Goal: Information Seeking & Learning: Find specific fact

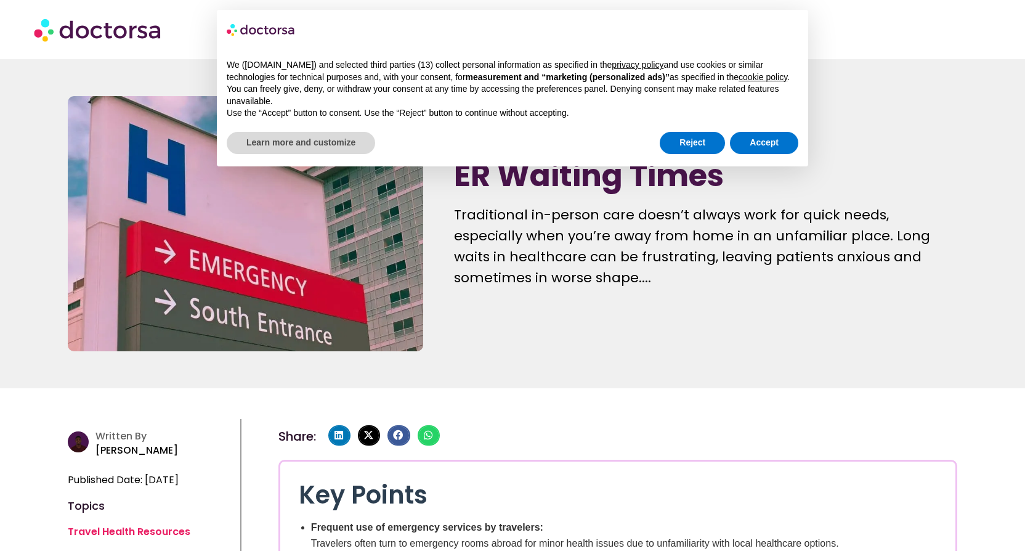
scroll to position [377, 0]
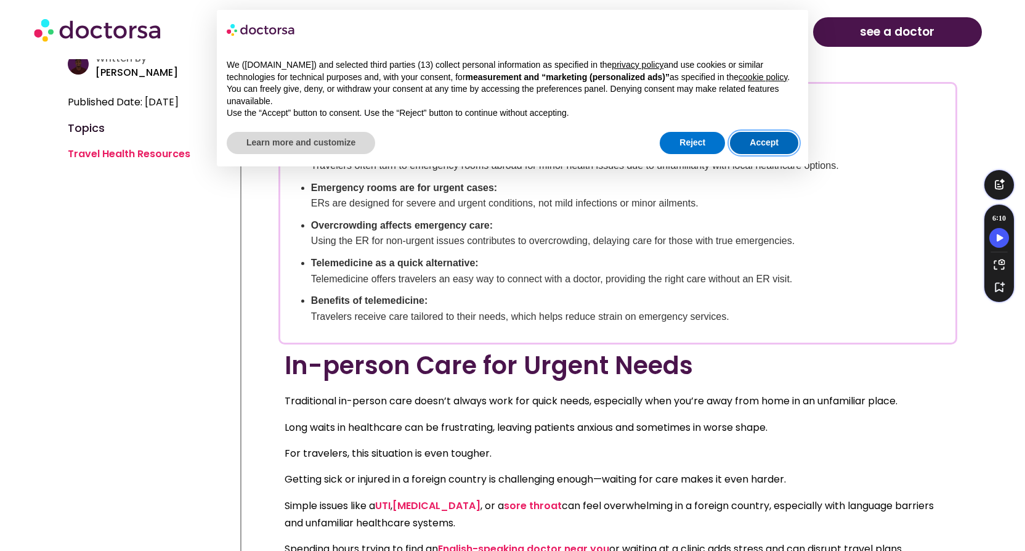
click at [752, 148] on button "Accept" at bounding box center [764, 143] width 68 height 22
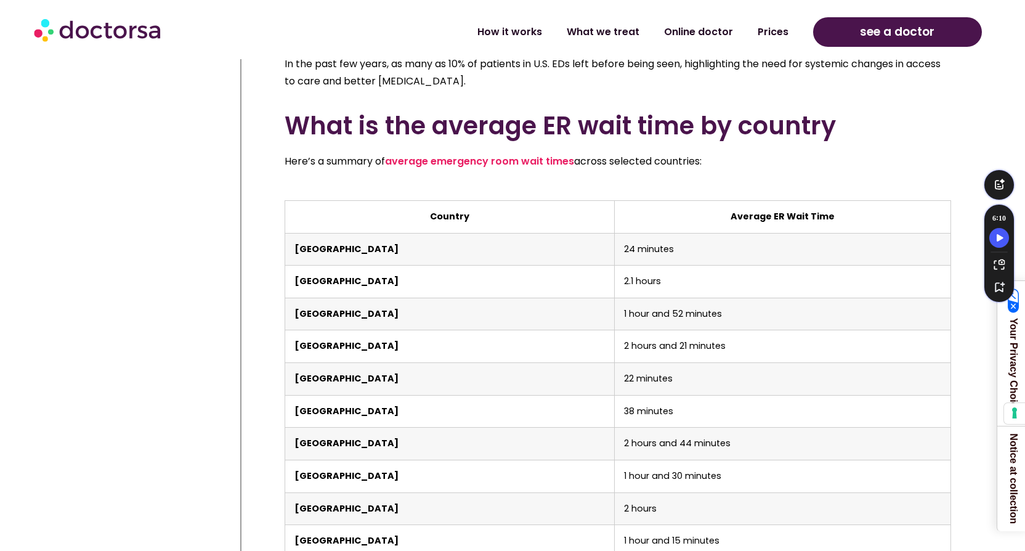
scroll to position [2380, 0]
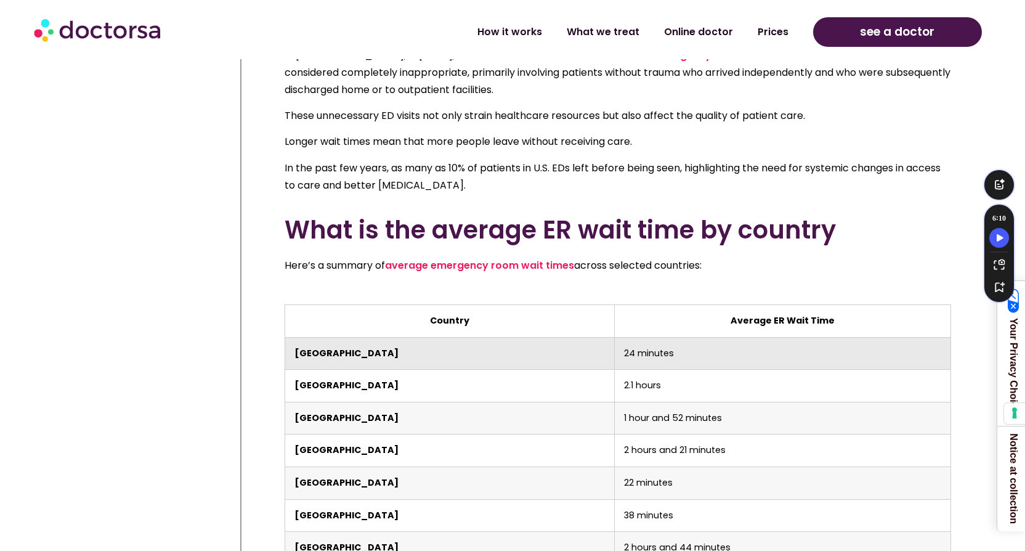
click at [615, 337] on td "24 minutes" at bounding box center [783, 353] width 336 height 33
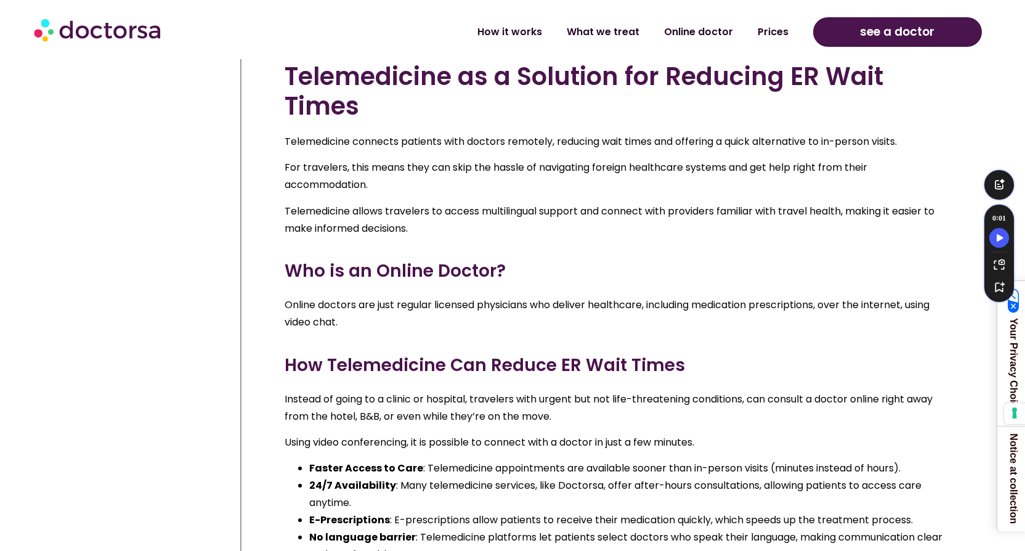
scroll to position [3599, 0]
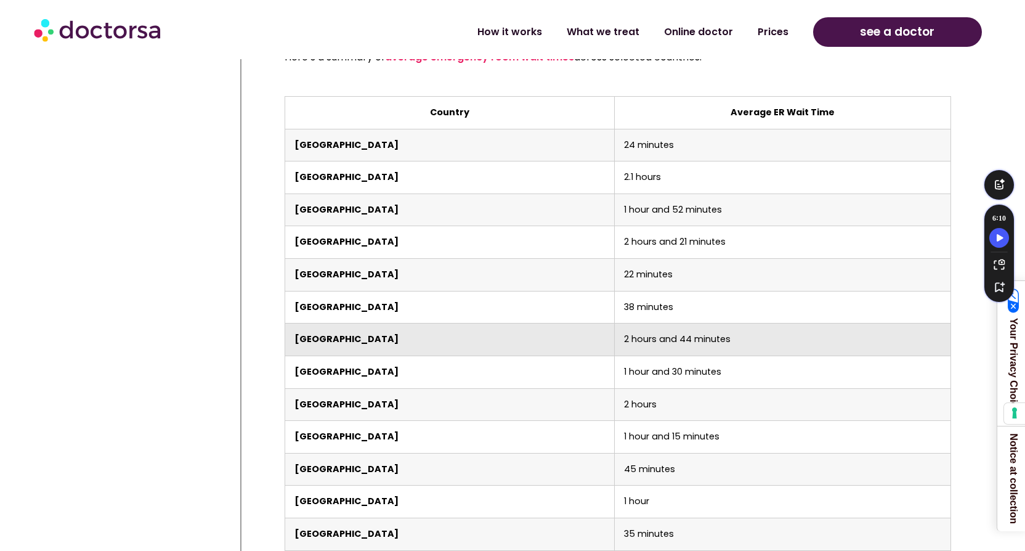
scroll to position [2586, 0]
